Goal: Information Seeking & Learning: Learn about a topic

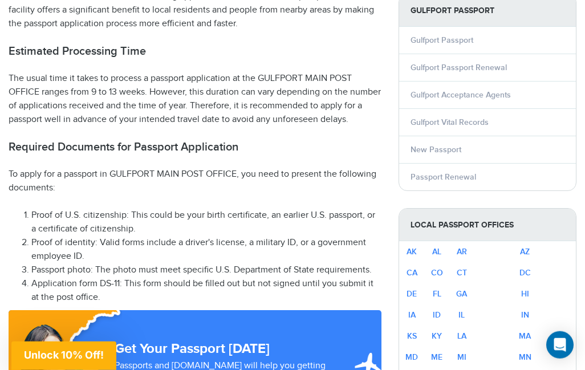
scroll to position [509, 0]
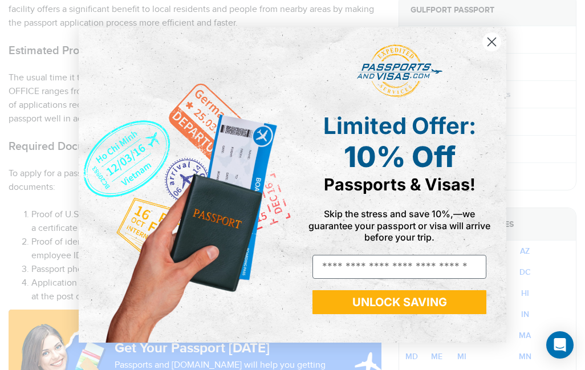
click at [497, 44] on circle "Close dialog" at bounding box center [491, 42] width 19 height 19
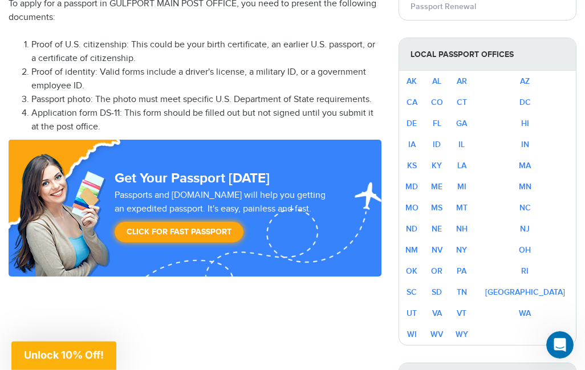
scroll to position [680, 0]
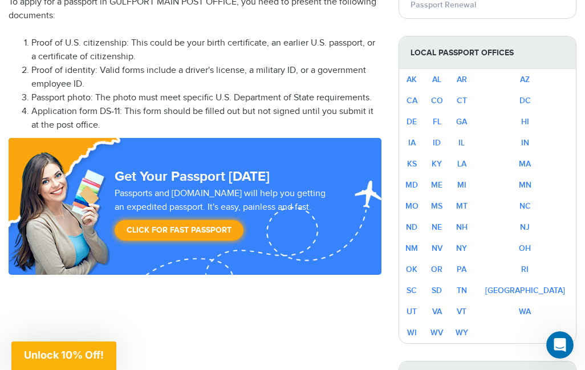
click at [443, 202] on link "MS" at bounding box center [436, 206] width 11 height 10
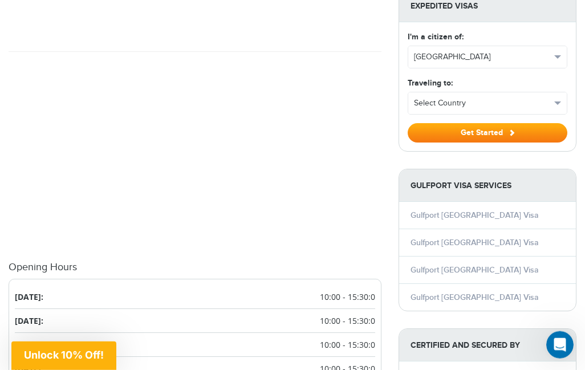
scroll to position [1068, 0]
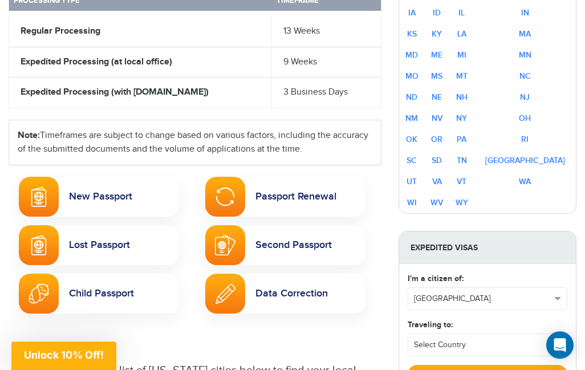
scroll to position [597, 0]
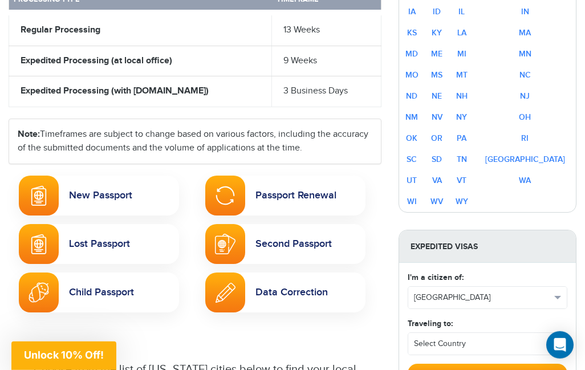
click at [305, 198] on link "Passport Renewal" at bounding box center [285, 196] width 160 height 40
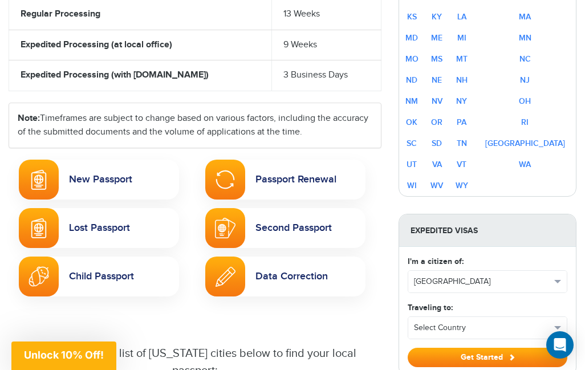
click at [583, 110] on aside "Expedite Your Passport Get Started Local Passport Offices AK AL AR AZ CA CO CT …" at bounding box center [487, 258] width 195 height 926
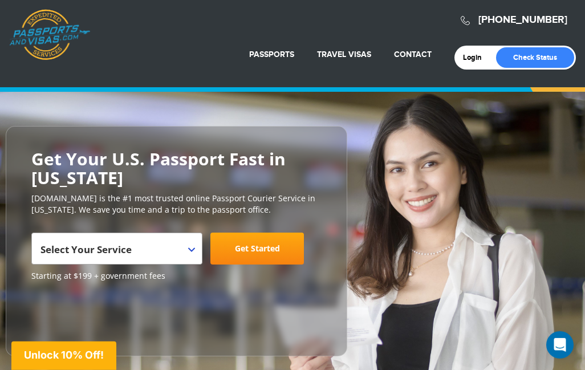
scroll to position [0, 0]
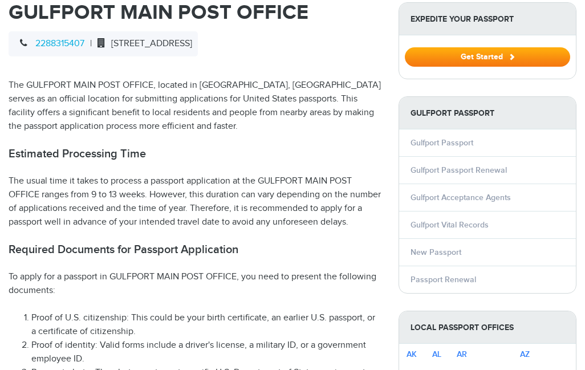
scroll to position [360, 0]
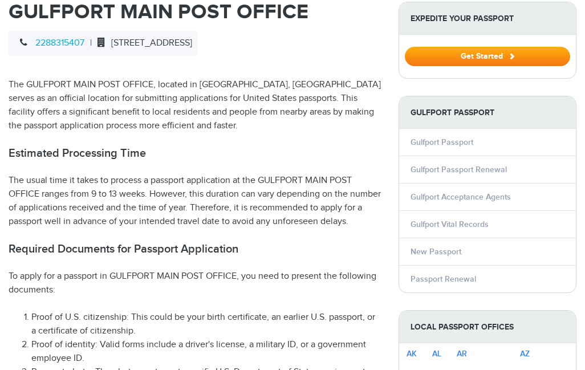
select select "**********"
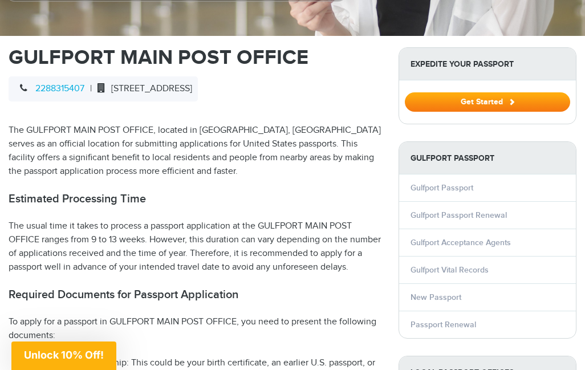
scroll to position [0, 0]
